Goal: Transaction & Acquisition: Purchase product/service

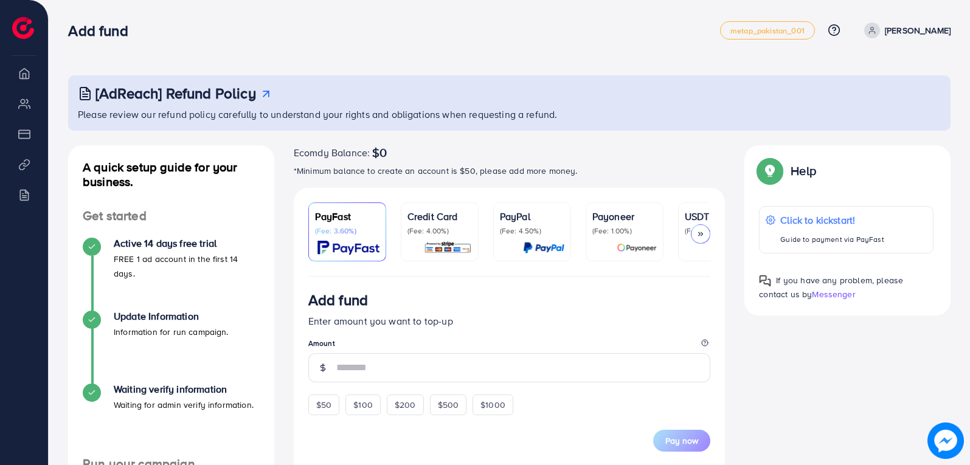
click at [703, 232] on icon at bounding box center [701, 234] width 9 height 9
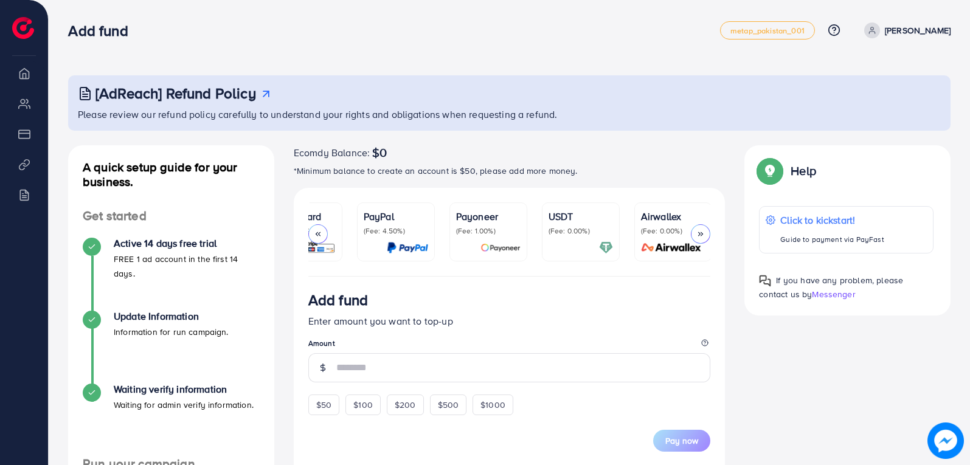
scroll to position [0, 137]
click at [318, 230] on icon at bounding box center [318, 234] width 9 height 9
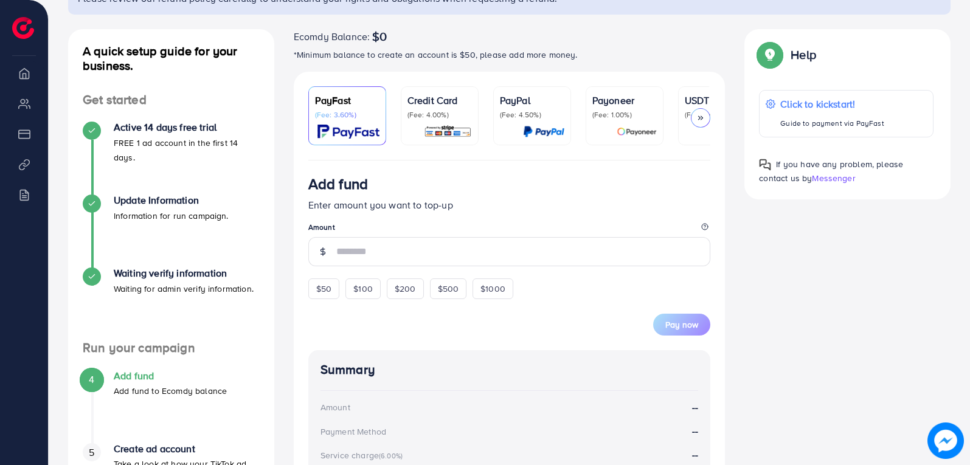
scroll to position [223, 0]
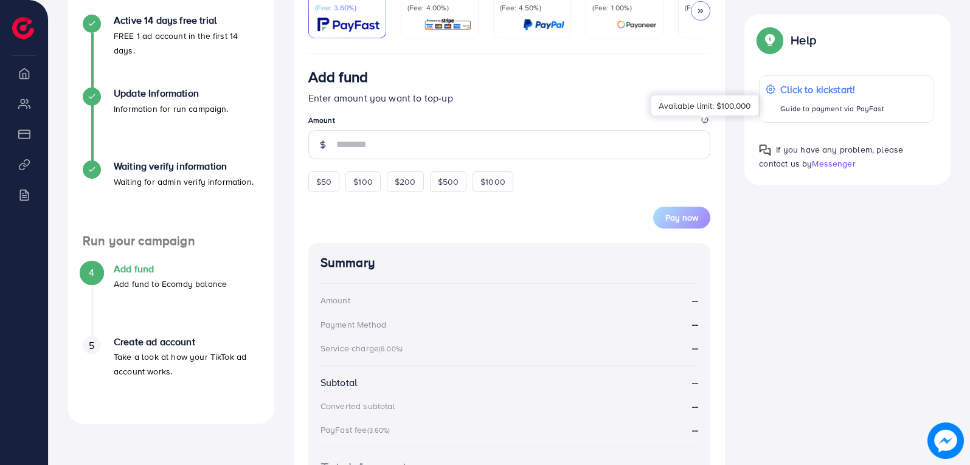
click at [705, 122] on icon at bounding box center [704, 119] width 7 height 7
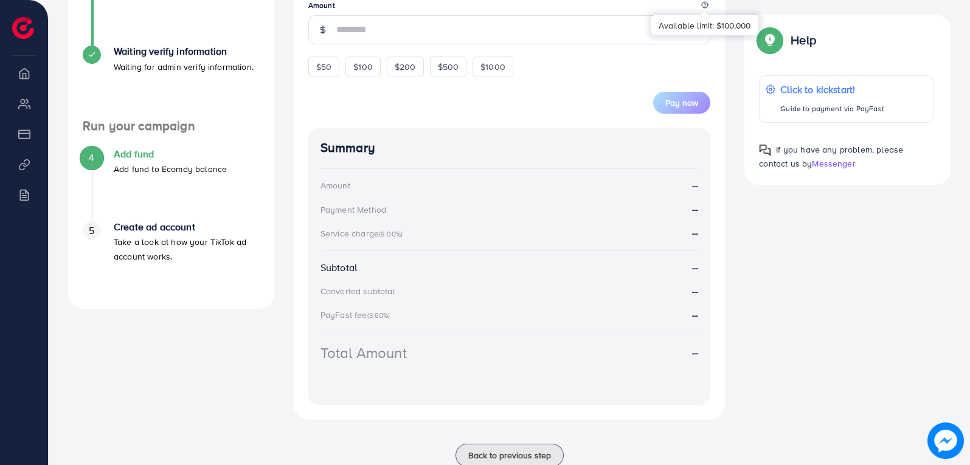
scroll to position [316, 0]
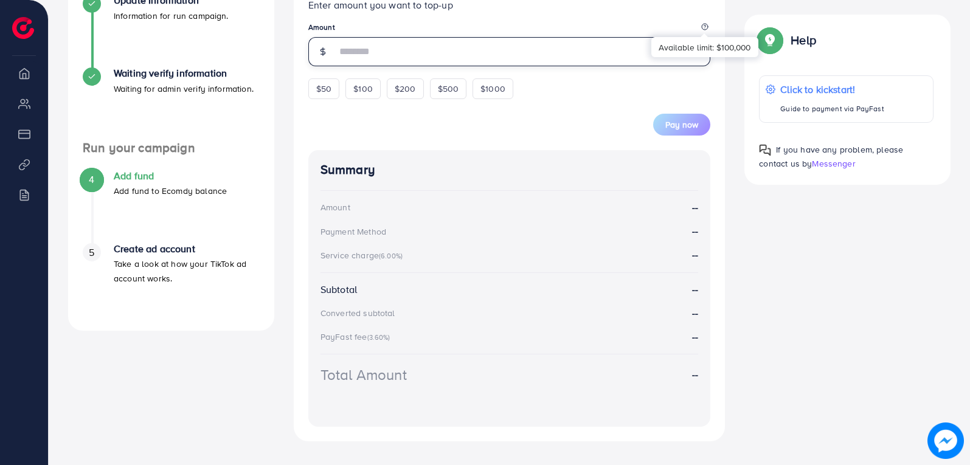
click at [454, 58] on input "number" at bounding box center [523, 51] width 375 height 29
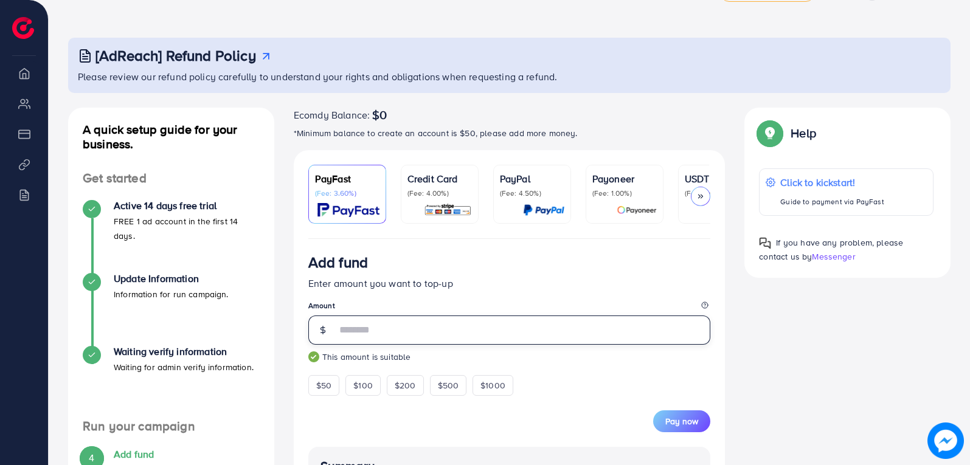
scroll to position [30, 0]
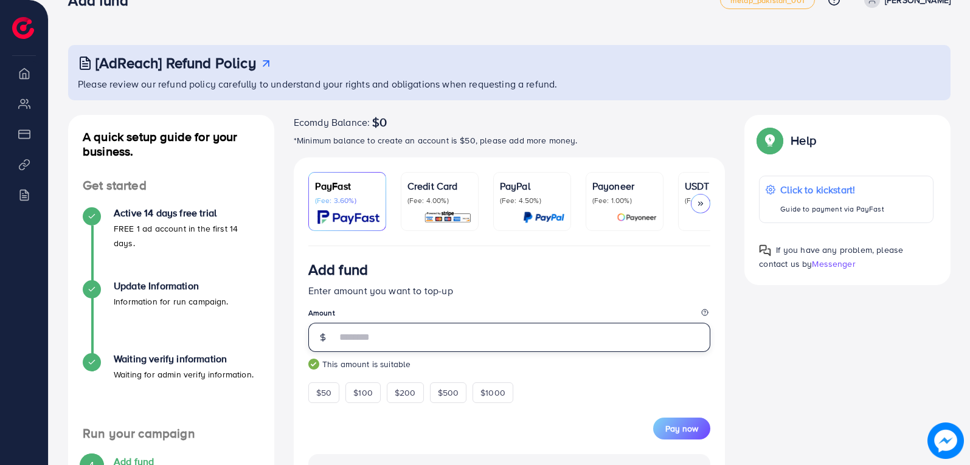
type input "**"
click at [453, 203] on p "(Fee: 4.00%)" at bounding box center [440, 201] width 64 height 10
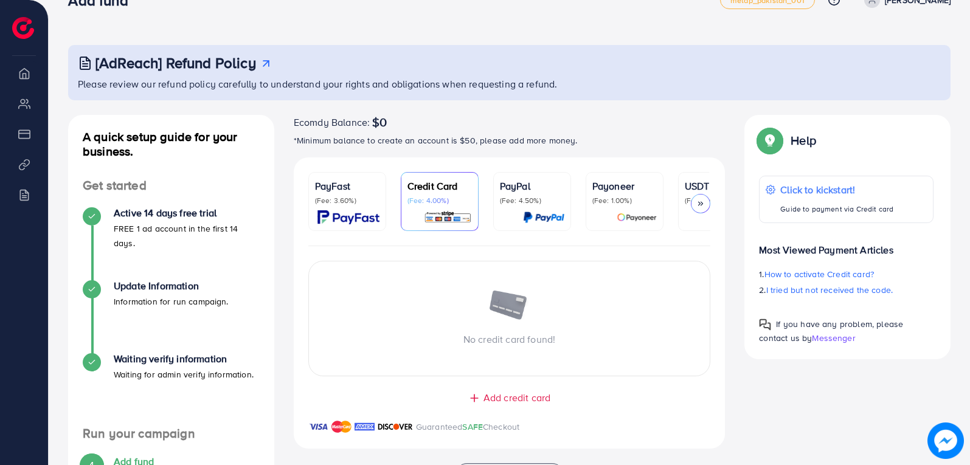
click at [375, 201] on p "(Fee: 3.60%)" at bounding box center [347, 201] width 64 height 10
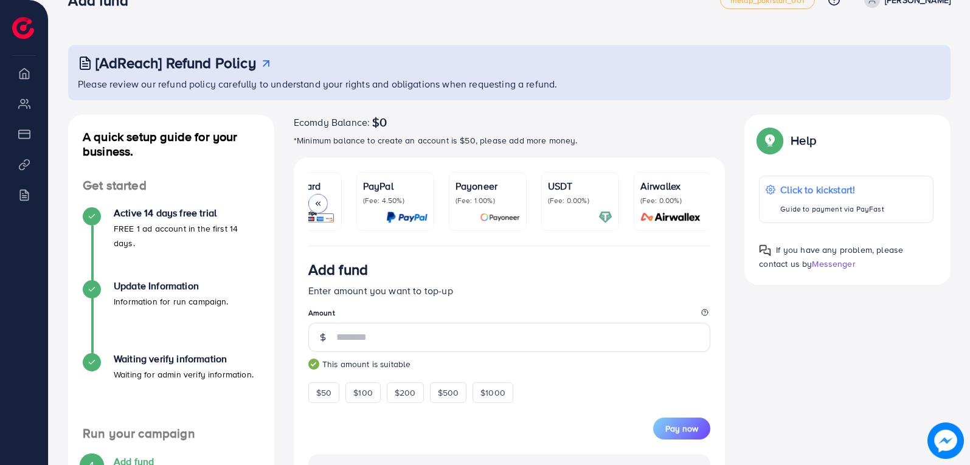
scroll to position [0, 137]
click at [586, 194] on div "USDT (Fee: 0.00%)" at bounding box center [579, 192] width 64 height 27
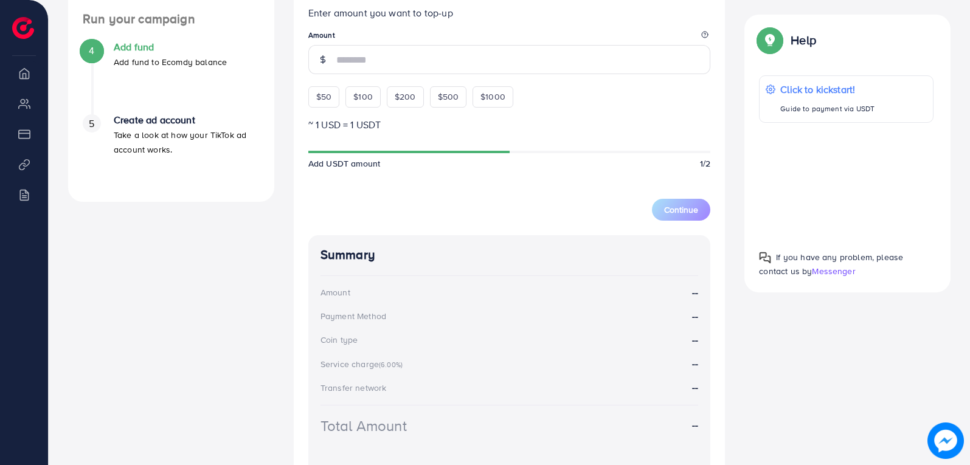
scroll to position [415, 0]
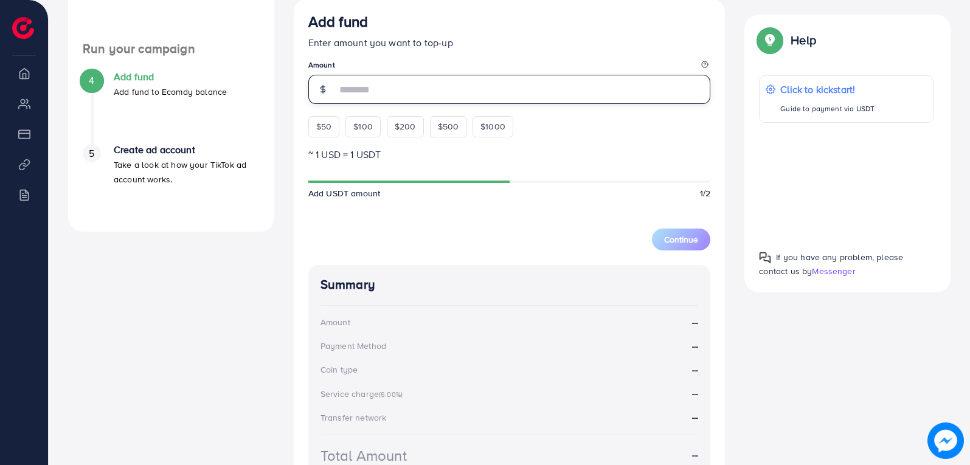
click at [371, 82] on input "number" at bounding box center [523, 89] width 375 height 29
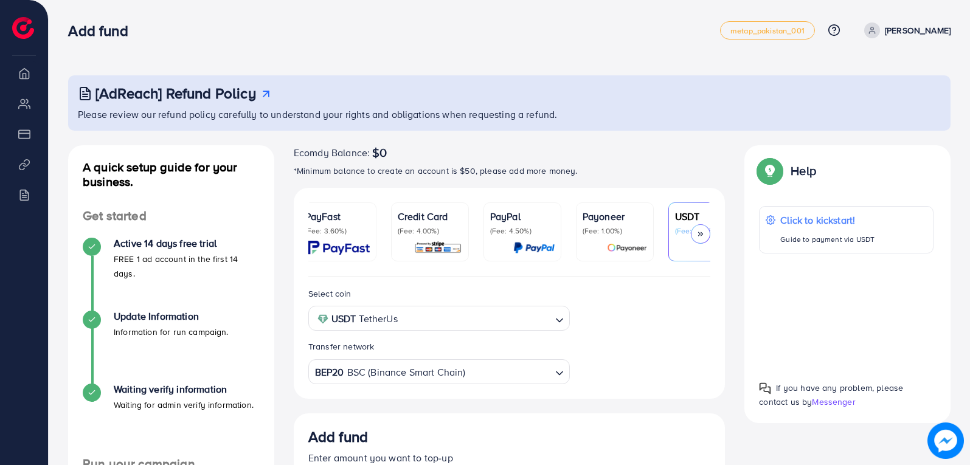
scroll to position [0, 0]
type input "**"
click at [350, 244] on img at bounding box center [349, 248] width 62 height 14
